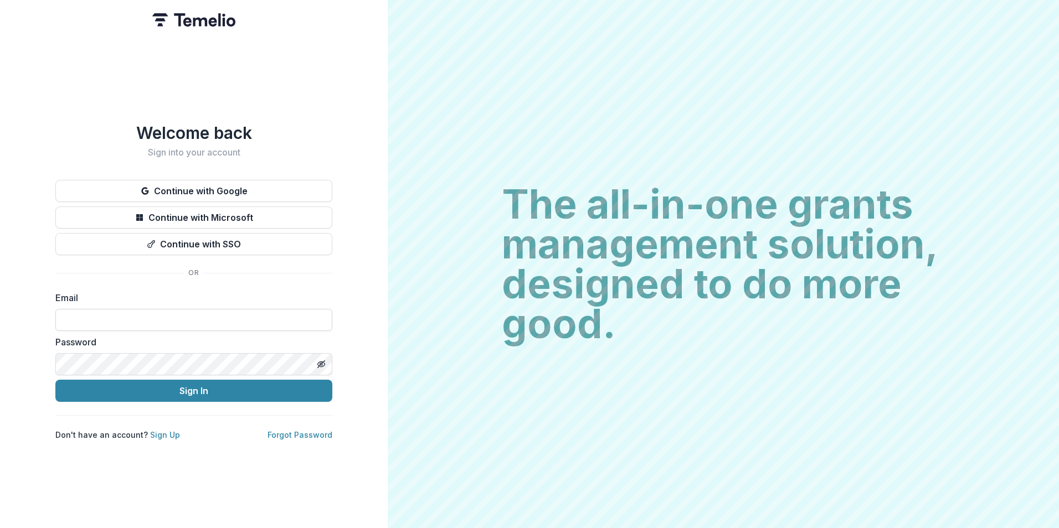
click at [212, 309] on input at bounding box center [193, 320] width 277 height 22
type input "**********"
click at [55, 380] on button "Sign In" at bounding box center [193, 391] width 277 height 22
